Goal: Task Accomplishment & Management: Use online tool/utility

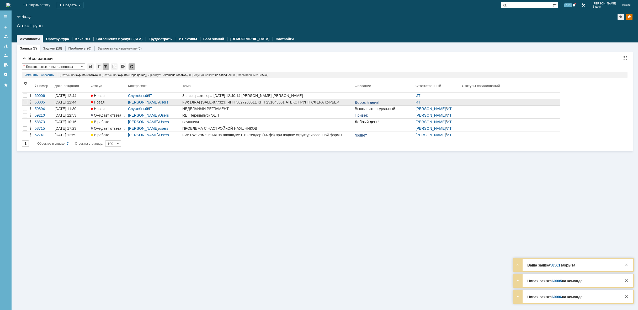
click at [301, 102] on div "FW: [JIRA] (SALE-877323) ИНН 5027203511 КПП 231045001 АТЕКС ГРУПП СФЕРА КУРЬЕР …" at bounding box center [267, 102] width 170 height 4
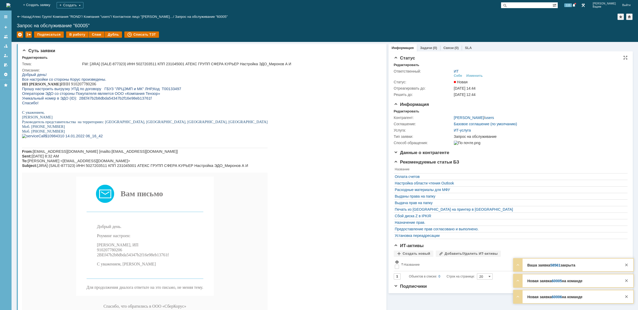
click at [476, 78] on td "ИТ Себе Изменить" at bounding box center [538, 73] width 172 height 11
click at [476, 76] on div "Изменить" at bounding box center [474, 76] width 17 height 4
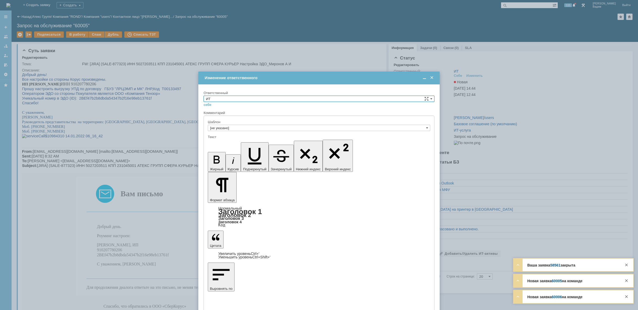
click at [306, 97] on input "ИТ" at bounding box center [318, 99] width 231 height 6
click at [272, 140] on div "АСУ" at bounding box center [319, 142] width 230 height 6
type input "АСУ"
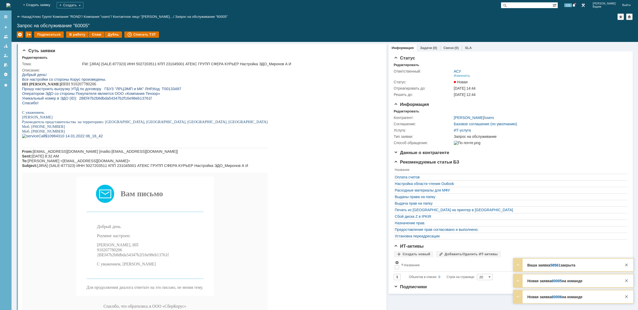
click at [10, 3] on img at bounding box center [8, 5] width 4 height 4
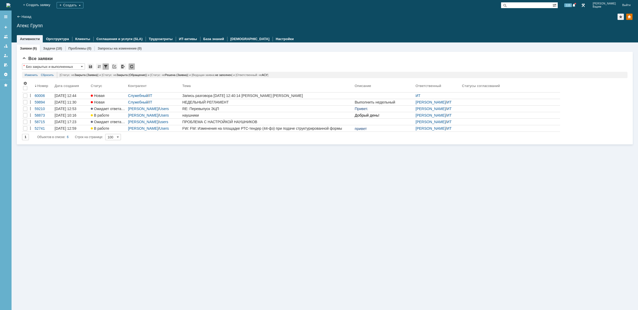
click at [10, 6] on img at bounding box center [8, 5] width 4 height 4
